Goal: Task Accomplishment & Management: Manage account settings

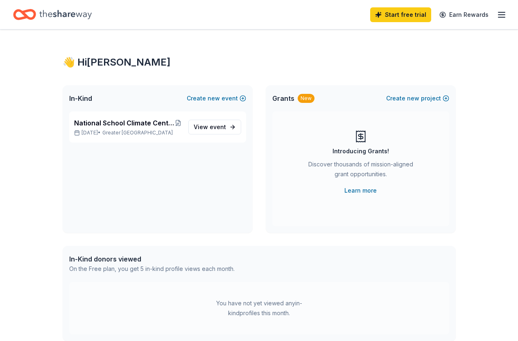
click at [498, 15] on line "button" at bounding box center [501, 15] width 7 height 0
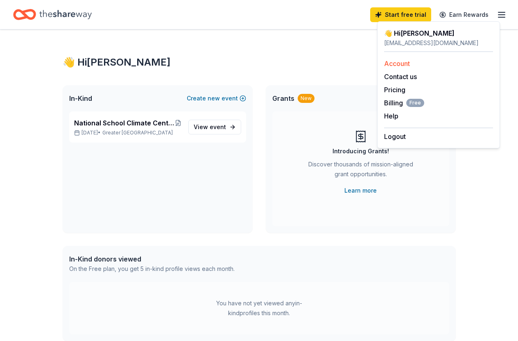
click at [404, 62] on link "Account" at bounding box center [397, 63] width 26 height 8
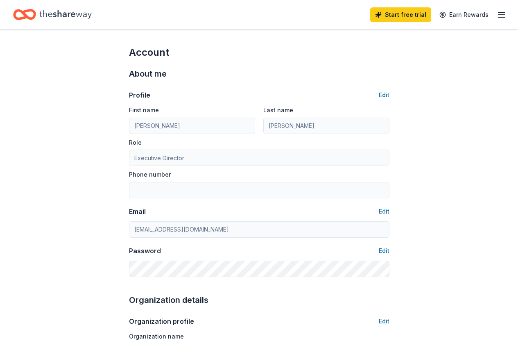
click at [497, 15] on icon "button" at bounding box center [502, 15] width 10 height 10
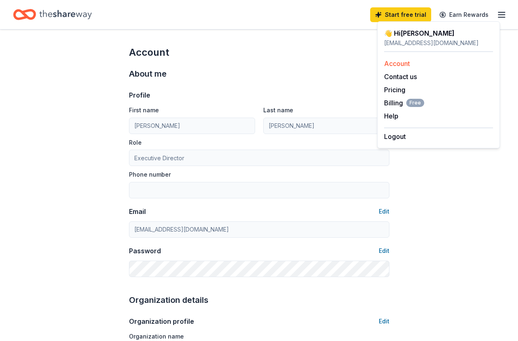
click at [402, 65] on link "Account" at bounding box center [397, 63] width 26 height 8
click at [397, 91] on link "Pricing" at bounding box center [394, 90] width 21 height 8
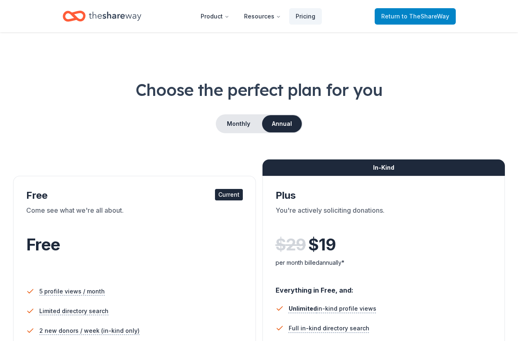
click at [426, 20] on span "Return to TheShareWay" at bounding box center [415, 16] width 68 height 10
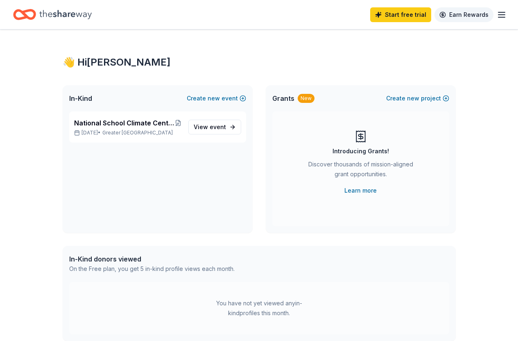
click at [467, 14] on link "Earn Rewards" at bounding box center [463, 14] width 59 height 15
click at [497, 13] on icon "button" at bounding box center [502, 15] width 10 height 10
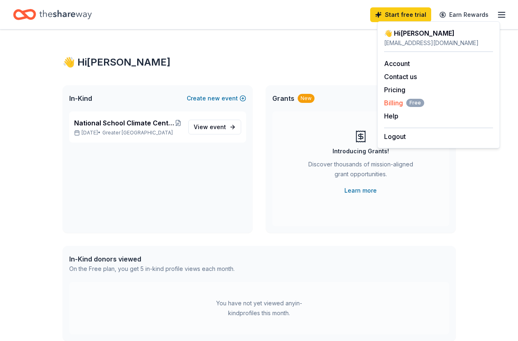
click at [402, 105] on span "Billing Free" at bounding box center [404, 103] width 40 height 10
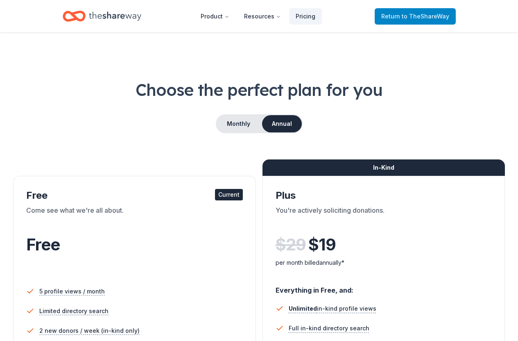
click at [435, 14] on span "to TheShareWay" at bounding box center [425, 16] width 47 height 7
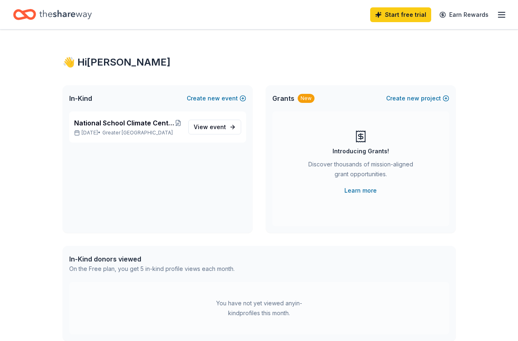
click at [498, 17] on line "button" at bounding box center [501, 17] width 7 height 0
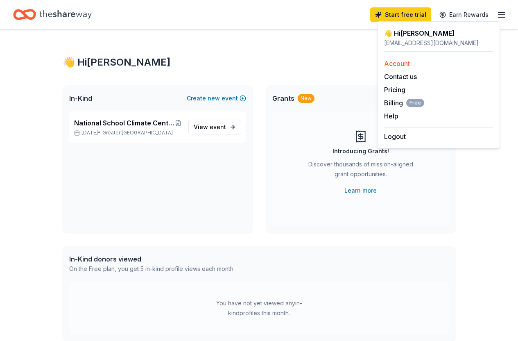
click at [406, 66] on link "Account" at bounding box center [397, 63] width 26 height 8
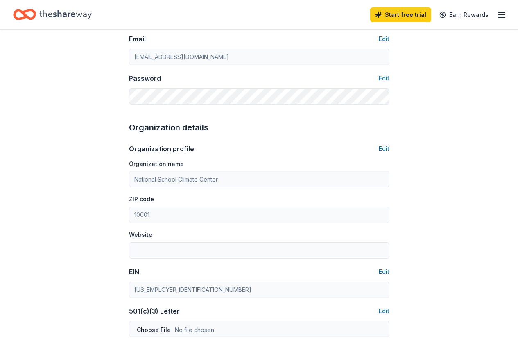
scroll to position [218, 0]
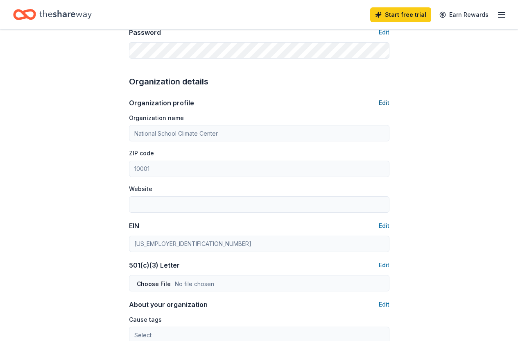
click at [382, 102] on button "Edit" at bounding box center [384, 103] width 11 height 10
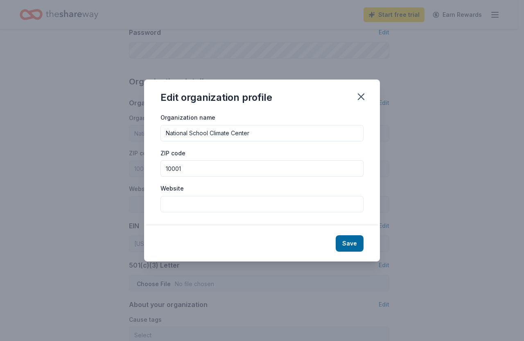
click at [243, 203] on input "Website" at bounding box center [261, 204] width 203 height 16
type input "[DOMAIN_NAME]"
click at [349, 242] on button "Save" at bounding box center [350, 243] width 28 height 16
type input "[DOMAIN_NAME]"
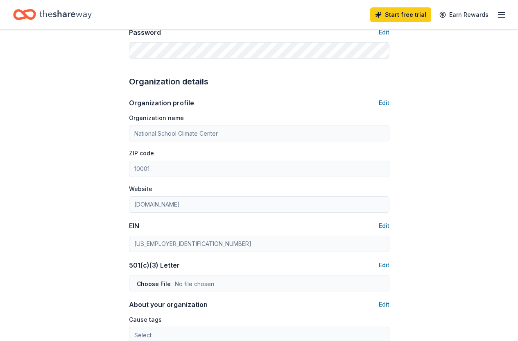
click at [82, 101] on div "Account About me Profile Edit First name [PERSON_NAME] Last name [PERSON_NAME] …" at bounding box center [259, 176] width 518 height 731
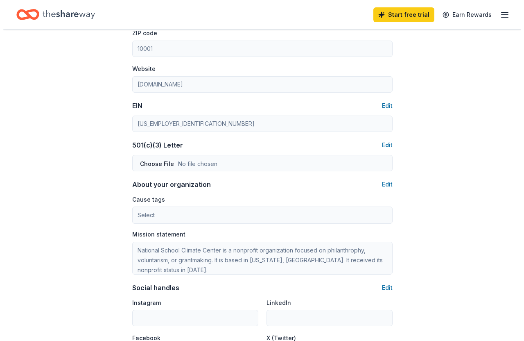
scroll to position [344, 0]
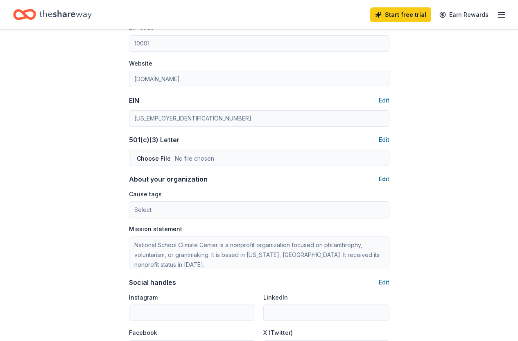
click at [386, 180] on button "Edit" at bounding box center [384, 179] width 11 height 10
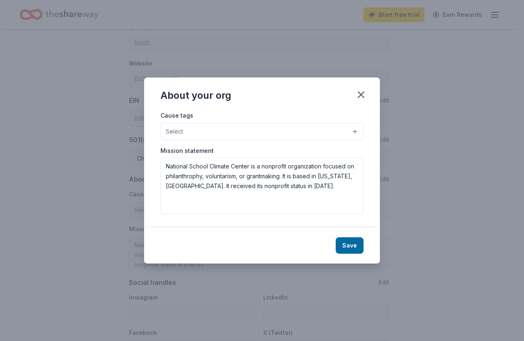
click at [343, 132] on button "Select" at bounding box center [261, 131] width 203 height 17
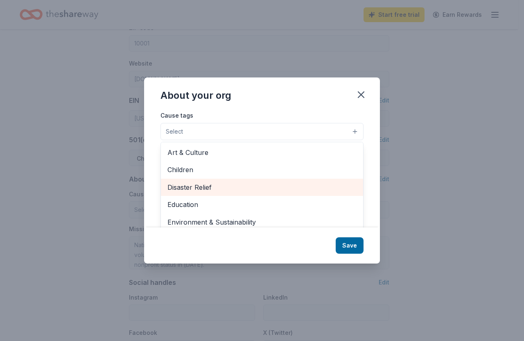
scroll to position [18, 0]
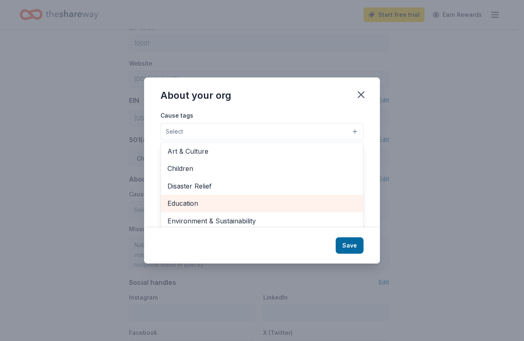
click at [268, 208] on span "Education" at bounding box center [261, 203] width 189 height 11
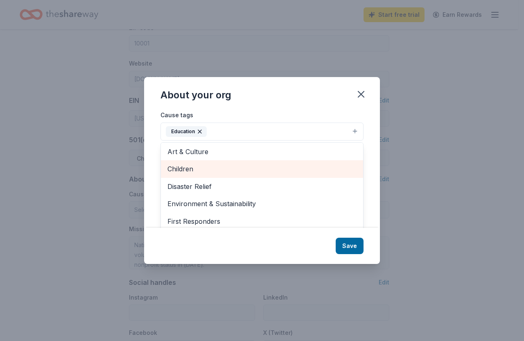
click at [292, 165] on span "Children" at bounding box center [261, 168] width 189 height 11
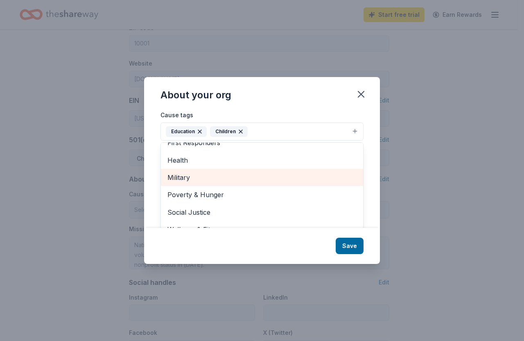
scroll to position [13, 0]
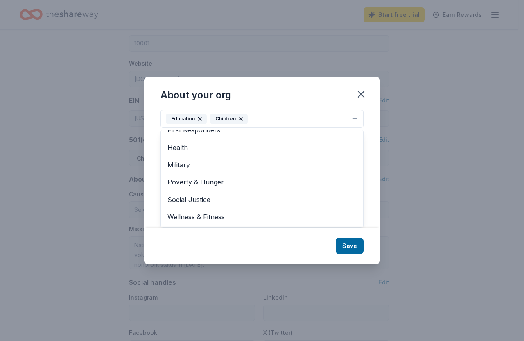
click at [351, 245] on div "About your org Cause tags Education Children Animals Art & Culture Disaster Rel…" at bounding box center [262, 170] width 236 height 187
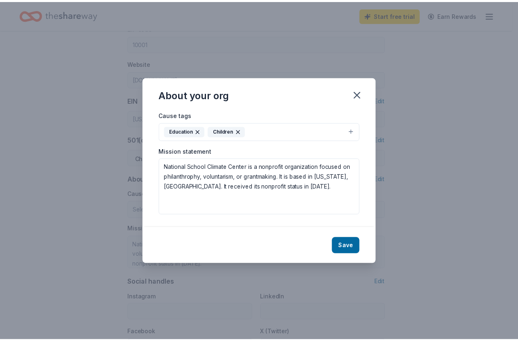
scroll to position [0, 0]
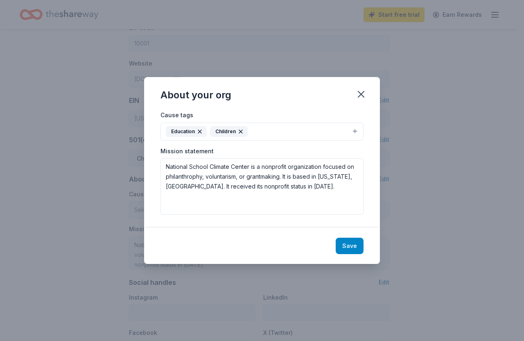
click at [354, 250] on button "Save" at bounding box center [350, 245] width 28 height 16
